Goal: Task Accomplishment & Management: Complete application form

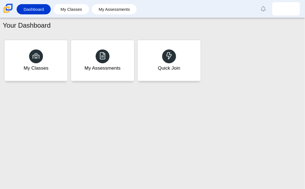
click at [255, 130] on div "Your Dashboard My Classes My Assessments Quick Join" at bounding box center [152, 103] width 305 height 171
click at [96, 52] on div at bounding box center [102, 56] width 14 height 14
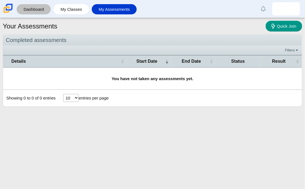
click at [37, 14] on link "Dashboard" at bounding box center [33, 9] width 29 height 10
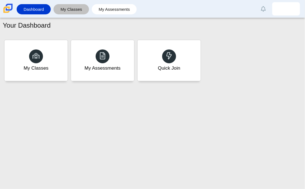
click at [69, 10] on link "My Classes" at bounding box center [71, 9] width 30 height 10
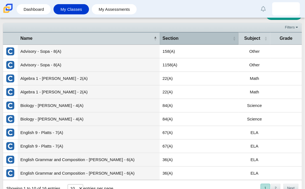
scroll to position [31, 0]
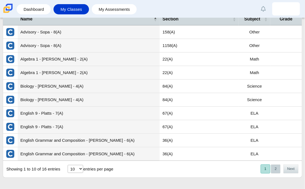
click at [274, 166] on button "2" at bounding box center [276, 169] width 10 height 9
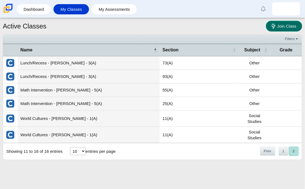
click at [282, 27] on span "Join Class" at bounding box center [286, 26] width 19 height 5
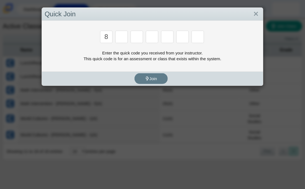
type input "8"
type input "y"
type input "k"
type input "w"
type input "v"
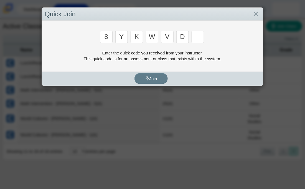
type input "d"
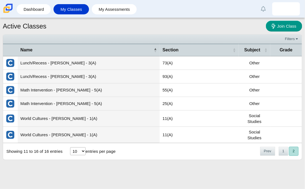
type input "3"
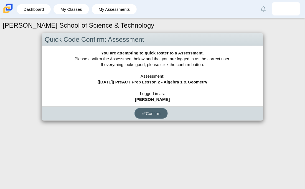
click at [148, 114] on span "Confirm" at bounding box center [151, 113] width 19 height 5
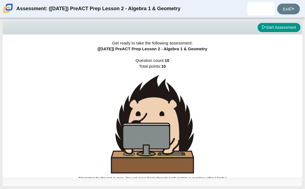
scroll to position [3, 0]
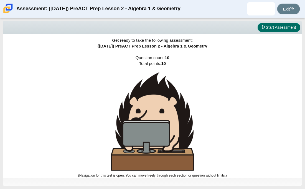
click at [274, 27] on button "Start Assessment" at bounding box center [278, 27] width 43 height 9
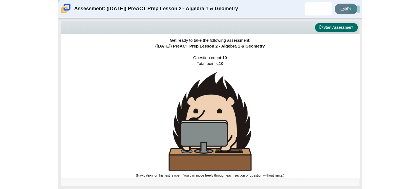
scroll to position [0, 0]
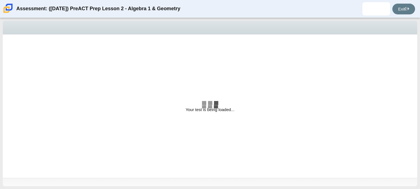
select select "bbf5d072-3e0b-44c4-9a12-6e7c9033f65b"
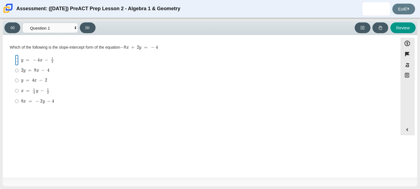
click at [18, 62] on input "y = − 4 x − 1 2 y = − 4 x − 1 2" at bounding box center [17, 60] width 4 height 11
radio input "true"
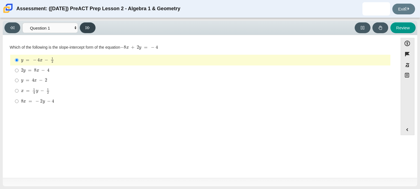
click at [88, 24] on button at bounding box center [88, 27] width 16 height 11
select select "ed62e223-81bd-4cbf-ab48-ab975844bd1f"
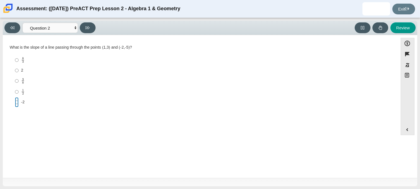
click at [15, 104] on input "-2 -2" at bounding box center [17, 102] width 4 height 10
radio input "true"
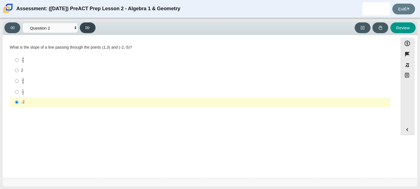
click at [85, 32] on button at bounding box center [88, 27] width 16 height 11
select select "97f4f5fa-a52e-4fed-af51-565bfcdf47cb"
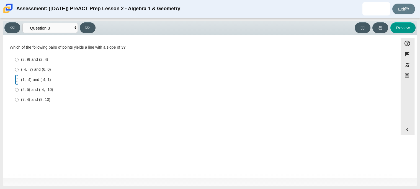
click at [17, 79] on input "(1, -4) and (-4, 1) (1, -4) and (-4, 1)" at bounding box center [17, 80] width 4 height 10
radio input "true"
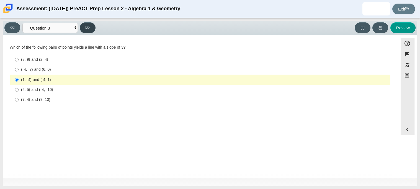
click at [86, 29] on icon at bounding box center [88, 28] width 4 height 4
select select "89427bb7-e313-4f00-988f-8b8255897029"
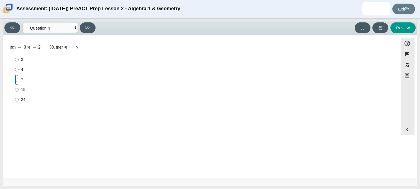
click at [18, 83] on input "7 7" at bounding box center [17, 80] width 4 height 10
radio input "true"
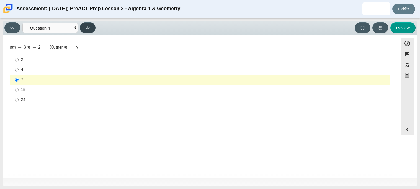
click at [87, 24] on button at bounding box center [88, 27] width 16 height 11
select select "489dcffd-4e6a-49cf-a9d6-ad1d4a911a4e"
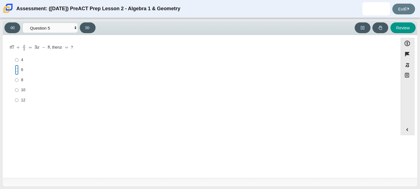
click at [15, 71] on input "6 6" at bounding box center [17, 70] width 4 height 10
radio input "true"
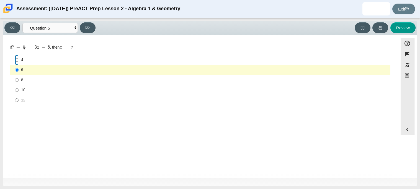
click at [18, 61] on input "4 4" at bounding box center [17, 60] width 4 height 10
radio input "true"
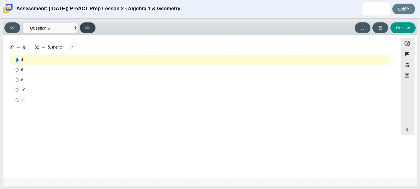
click at [87, 27] on icon at bounding box center [88, 28] width 4 height 4
select select "210571de-36a6-4d8e-a361-ceff8ef801dc"
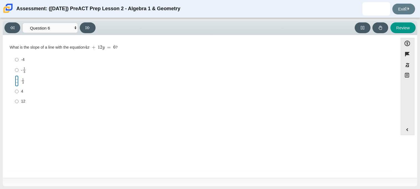
click at [16, 82] on input "1 3 1 third" at bounding box center [17, 81] width 4 height 11
radio input "true"
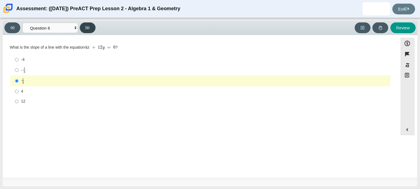
click at [88, 26] on icon at bounding box center [88, 27] width 4 height 3
select select "ec95ace6-bebc-42b8-9428-40567494d4da"
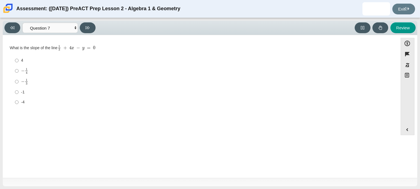
click at [21, 103] on div "-4" at bounding box center [204, 103] width 367 height 6
click at [19, 103] on input "-4 -4" at bounding box center [17, 102] width 4 height 10
radio input "true"
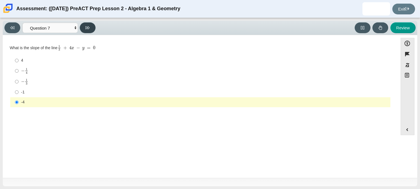
click at [91, 28] on button at bounding box center [88, 27] width 16 height 11
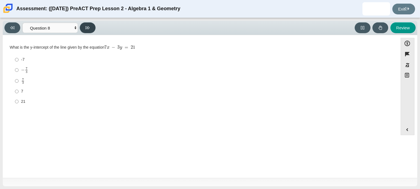
click at [91, 28] on button at bounding box center [88, 27] width 16 height 11
select select "14773eaf-2ca1-47ae-afe7-a624a56f34b3"
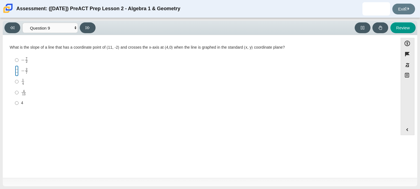
click at [15, 69] on input "− 2 7 negative 2 sevenths" at bounding box center [17, 71] width 4 height 11
radio input "true"
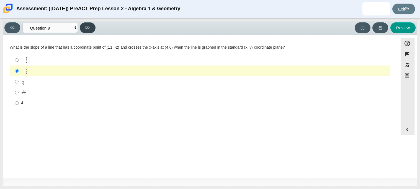
click at [89, 24] on button at bounding box center [88, 27] width 16 height 11
select select "96b71634-eacb-4f7e-8aef-411727d9bcba"
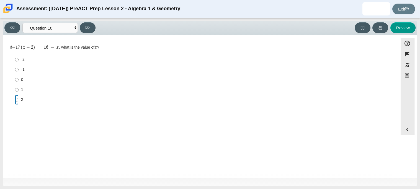
click at [16, 99] on input "2 2" at bounding box center [17, 100] width 4 height 10
radio input "true"
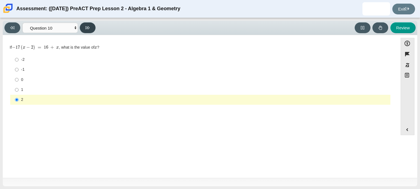
click at [84, 30] on button at bounding box center [88, 27] width 16 height 11
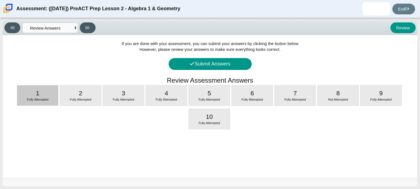
click at [45, 95] on div "1 Fully Attempted" at bounding box center [37, 96] width 41 height 20
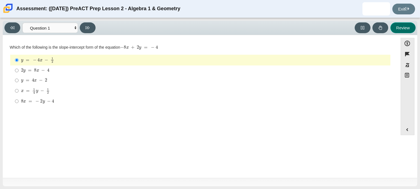
click at [304, 26] on button "Review" at bounding box center [402, 27] width 25 height 11
select select "review"
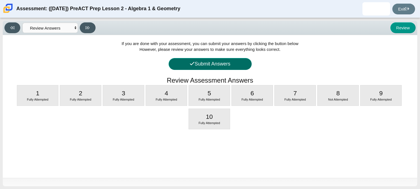
click at [197, 66] on button "Submit Answers" at bounding box center [210, 64] width 83 height 12
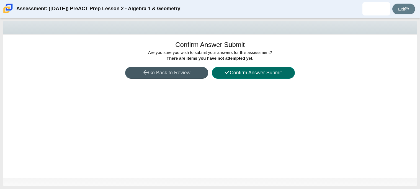
click at [228, 72] on icon at bounding box center [227, 72] width 4 height 3
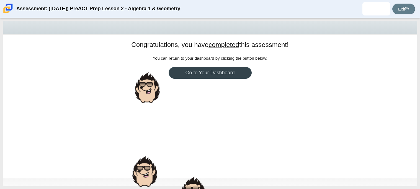
click at [210, 71] on link "Go to Your Dashboard" at bounding box center [210, 73] width 83 height 12
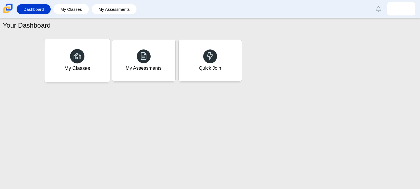
click at [88, 53] on div "My Classes" at bounding box center [77, 60] width 66 height 43
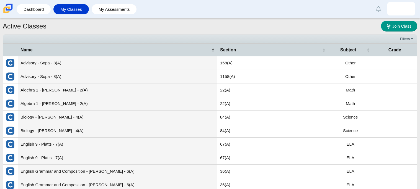
click at [399, 50] on span "Grade" at bounding box center [395, 50] width 39 height 6
click at [372, 50] on th "Subject" at bounding box center [350, 50] width 44 height 12
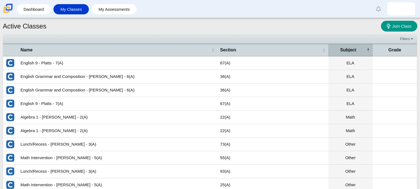
click at [369, 49] on span "\a Subject\a : Activate to invert sorting" at bounding box center [368, 50] width 3 height 6
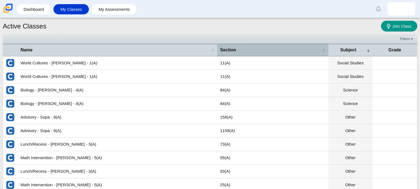
click at [320, 48] on span "Section" at bounding box center [270, 50] width 101 height 6
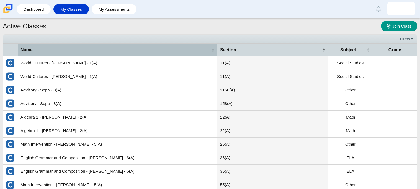
click at [212, 46] on th "Name" at bounding box center [118, 50] width 200 height 12
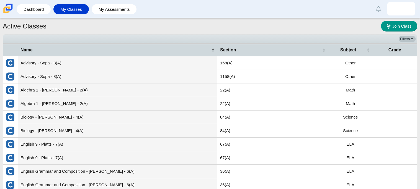
click at [410, 40] on link "Filters" at bounding box center [407, 39] width 17 height 6
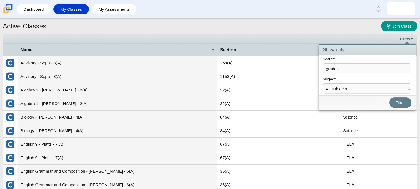
type input "grades"
click at [389, 97] on button "Filter" at bounding box center [400, 102] width 22 height 11
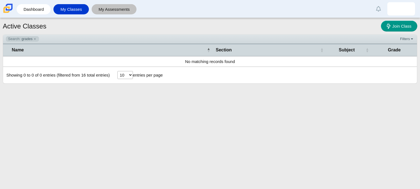
click at [115, 12] on link "My Assessments" at bounding box center [114, 9] width 40 height 10
